Goal: Task Accomplishment & Management: Use online tool/utility

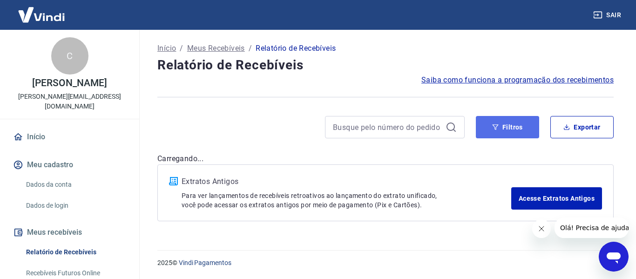
click at [493, 126] on icon "button" at bounding box center [495, 127] width 7 height 7
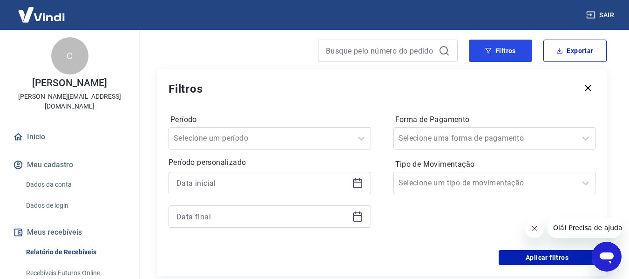
scroll to position [93, 0]
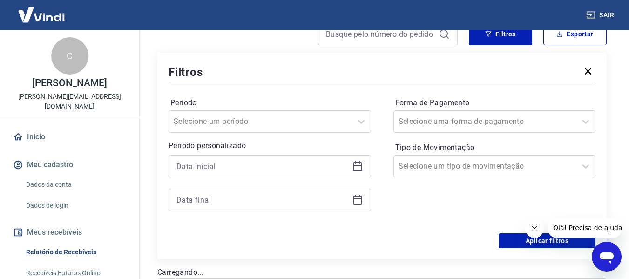
click at [357, 166] on icon at bounding box center [357, 166] width 11 height 11
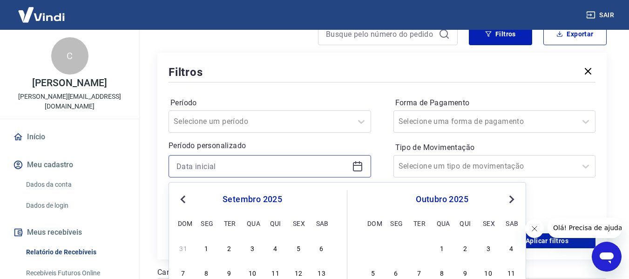
scroll to position [186, 0]
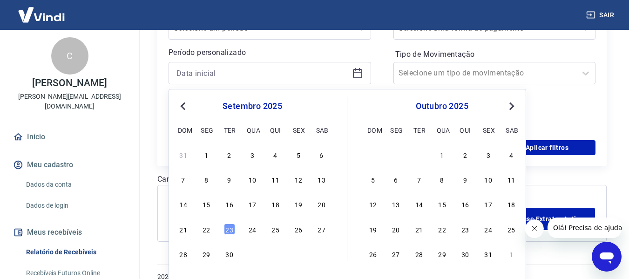
click at [211, 230] on div "22" at bounding box center [206, 229] width 11 height 11
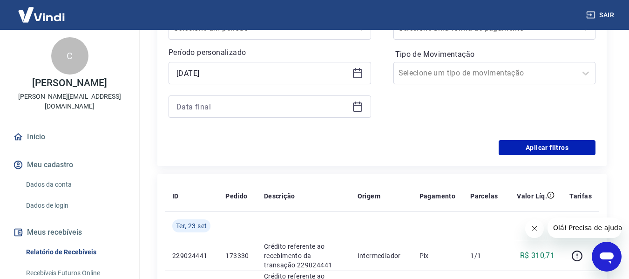
type input "[DATE]"
click at [360, 105] on icon at bounding box center [357, 106] width 11 height 11
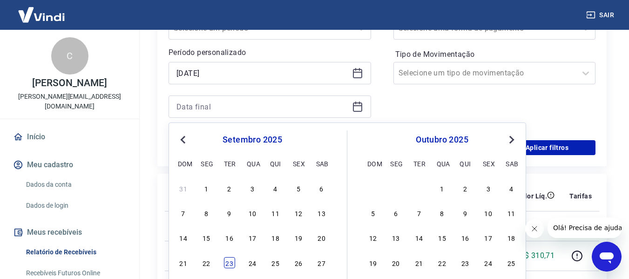
click at [231, 263] on div "23" at bounding box center [229, 262] width 11 height 11
type input "[DATE]"
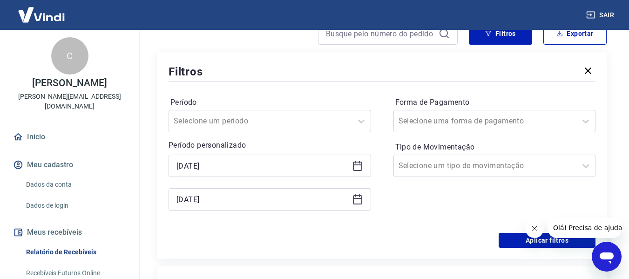
scroll to position [93, 0]
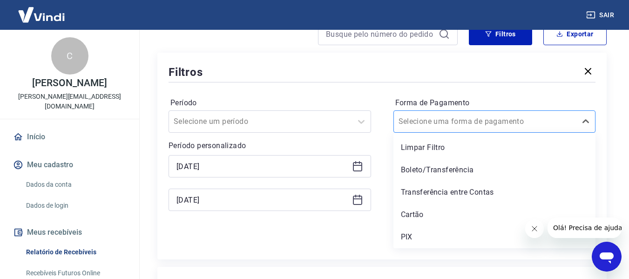
click at [451, 120] on input "Forma de Pagamento" at bounding box center [446, 121] width 94 height 11
click at [409, 234] on div "PIX" at bounding box center [495, 237] width 203 height 19
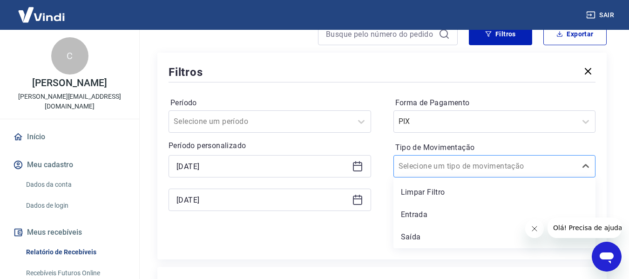
click at [418, 170] on input "Tipo de Movimentação" at bounding box center [446, 166] width 94 height 11
click at [414, 208] on div "Entrada" at bounding box center [495, 214] width 203 height 19
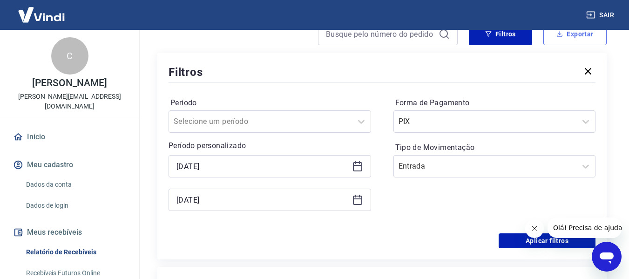
click at [572, 35] on button "Exportar" at bounding box center [574, 34] width 63 height 22
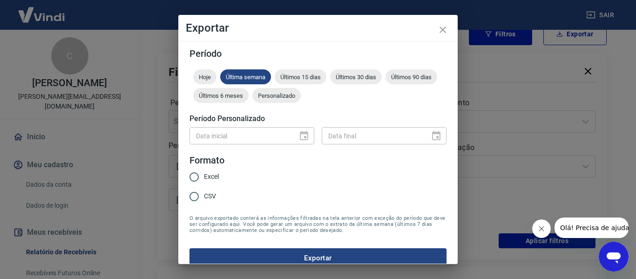
click at [193, 178] on input "Excel" at bounding box center [194, 177] width 20 height 20
radio input "true"
click at [264, 254] on button "Exportar" at bounding box center [318, 258] width 257 height 20
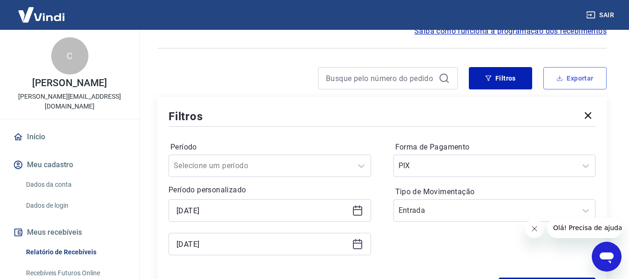
scroll to position [47, 0]
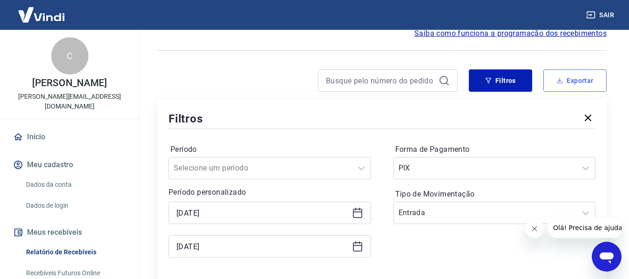
click at [564, 74] on button "Exportar" at bounding box center [574, 80] width 63 height 22
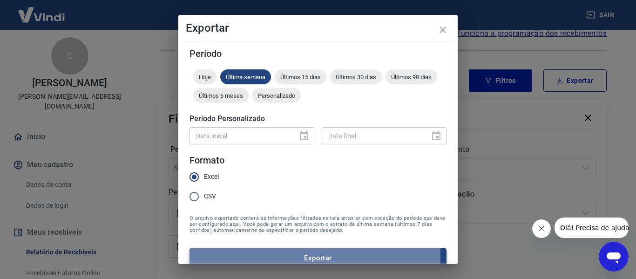
click at [286, 256] on button "Exportar" at bounding box center [318, 258] width 257 height 20
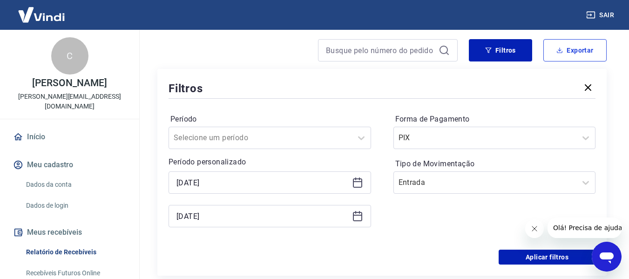
scroll to position [93, 0]
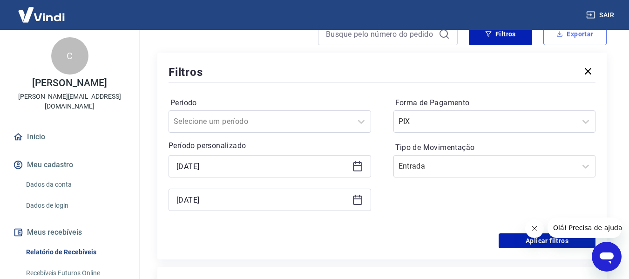
click at [563, 39] on button "Exportar" at bounding box center [574, 34] width 63 height 22
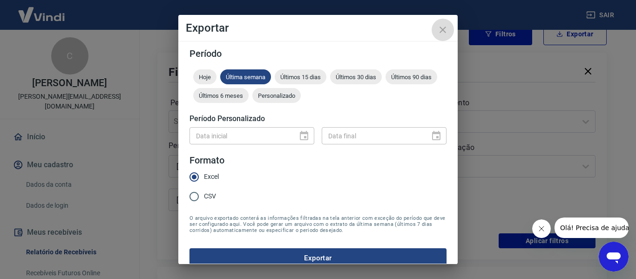
click at [447, 27] on icon "close" at bounding box center [442, 29] width 11 height 11
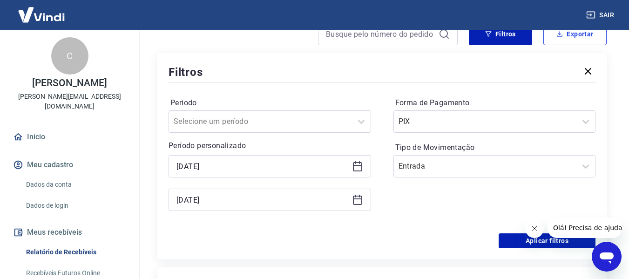
scroll to position [186, 0]
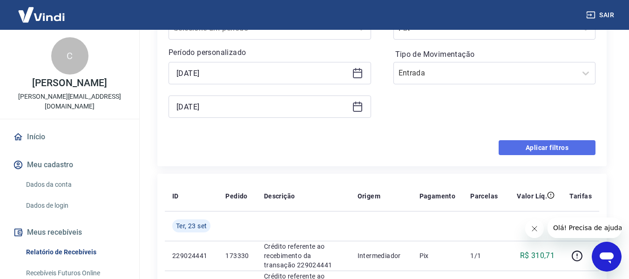
click at [508, 145] on button "Aplicar filtros" at bounding box center [547, 147] width 97 height 15
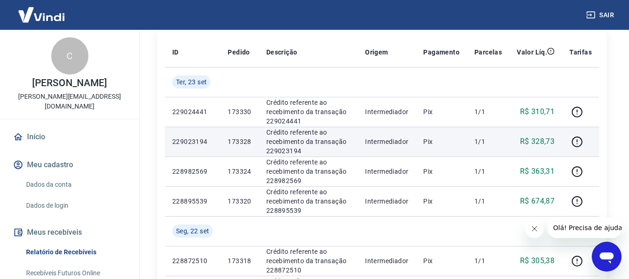
scroll to position [33, 0]
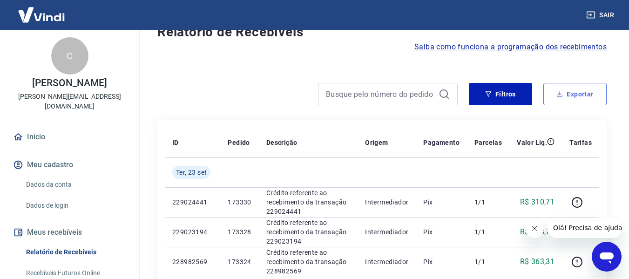
click at [564, 99] on button "Exportar" at bounding box center [574, 94] width 63 height 22
type input "[DATE]"
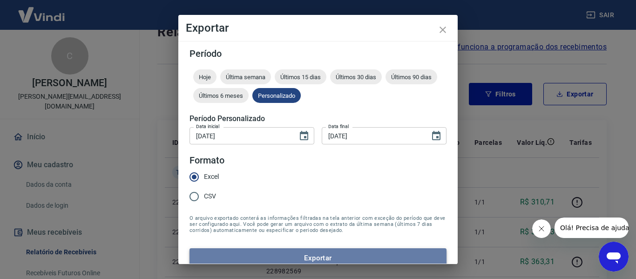
click at [325, 251] on button "Exportar" at bounding box center [318, 258] width 257 height 20
